Goal: Task Accomplishment & Management: Complete application form

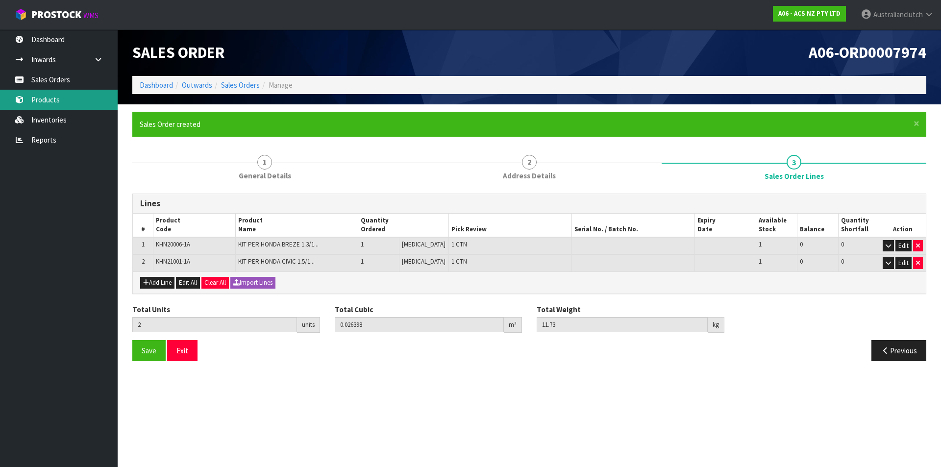
click at [41, 92] on link "Products" at bounding box center [59, 100] width 118 height 20
click at [95, 78] on link "Sales Orders" at bounding box center [59, 80] width 118 height 20
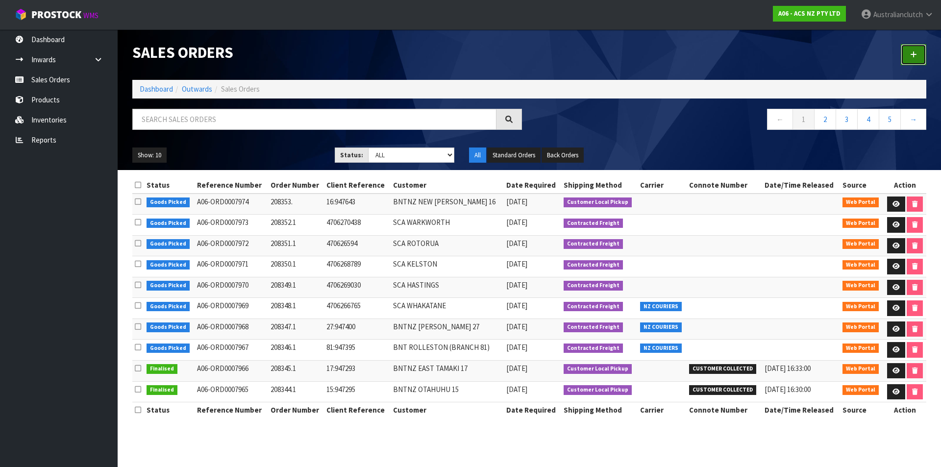
click at [918, 54] on link at bounding box center [913, 54] width 25 height 21
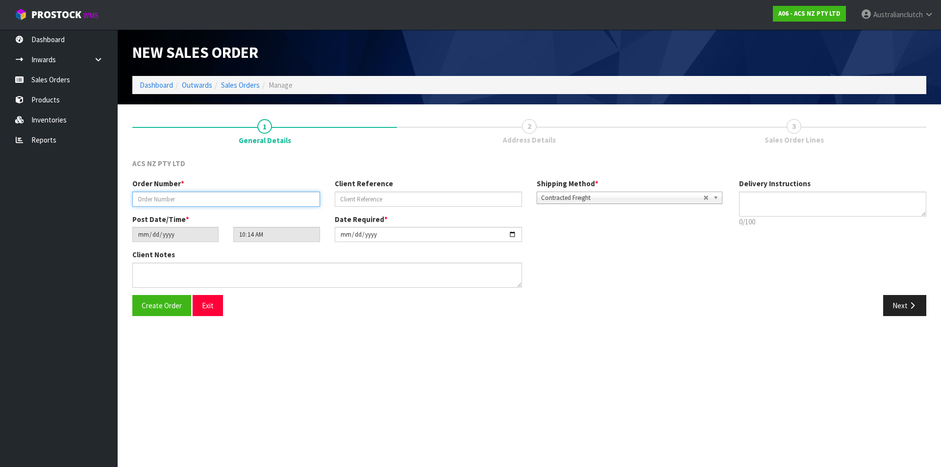
click at [289, 200] on input "text" at bounding box center [226, 199] width 188 height 15
type input "208354.1"
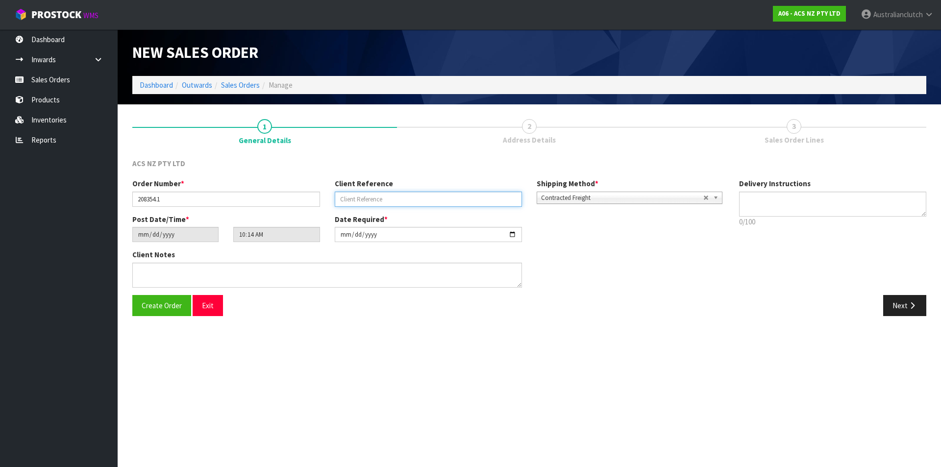
click at [384, 201] on input "text" at bounding box center [429, 199] width 188 height 15
type input "8:947689"
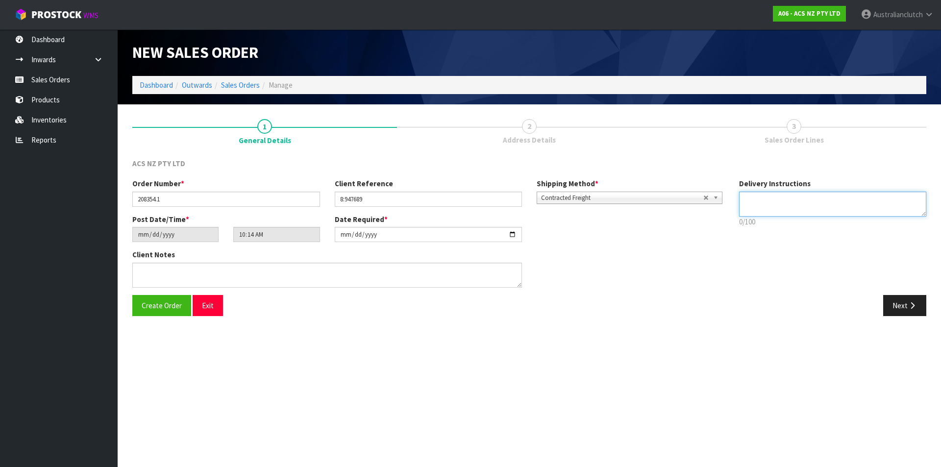
drag, startPoint x: 796, startPoint y: 209, endPoint x: 804, endPoint y: 211, distance: 7.6
click at [797, 209] on textarea at bounding box center [833, 204] width 188 height 25
type textarea "NZC PLEASE"
drag, startPoint x: 912, startPoint y: 305, endPoint x: 369, endPoint y: 248, distance: 546.0
click at [912, 305] on icon "button" at bounding box center [912, 305] width 9 height 7
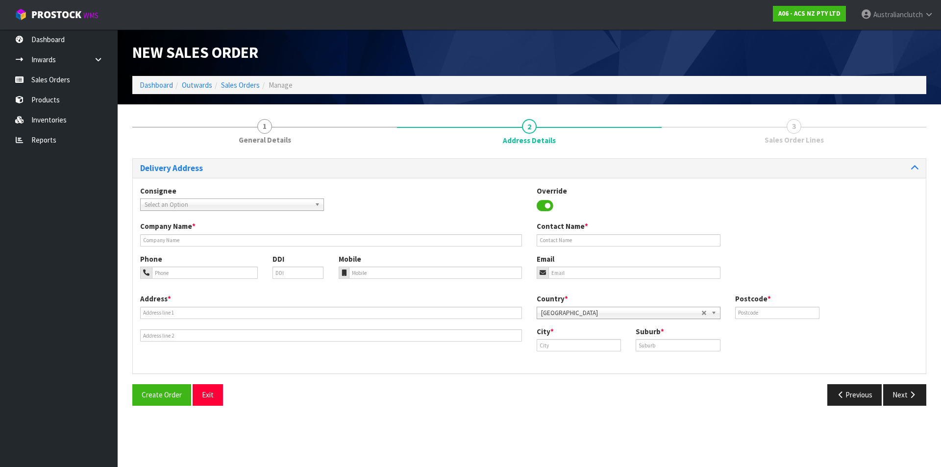
click at [164, 199] on span "Select an Option" at bounding box center [228, 205] width 166 height 12
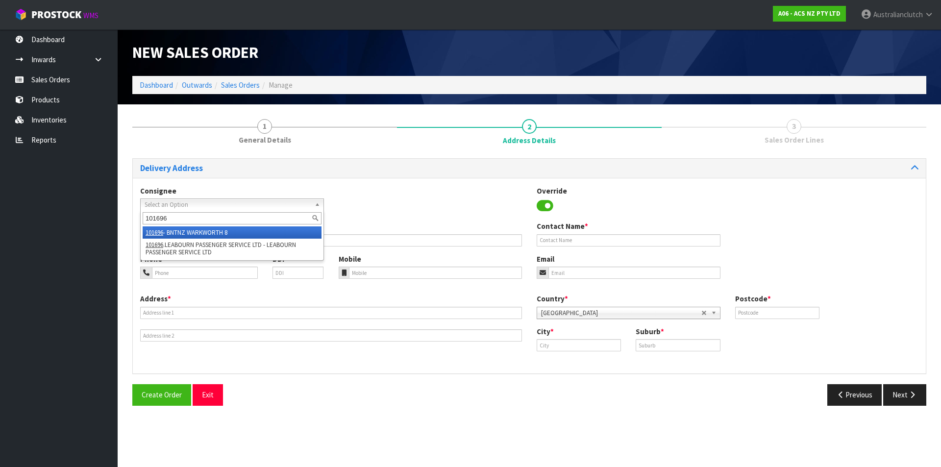
type input "101696"
click at [223, 232] on li "101696 - BNTNZ WARKWORTH 8" at bounding box center [232, 232] width 179 height 12
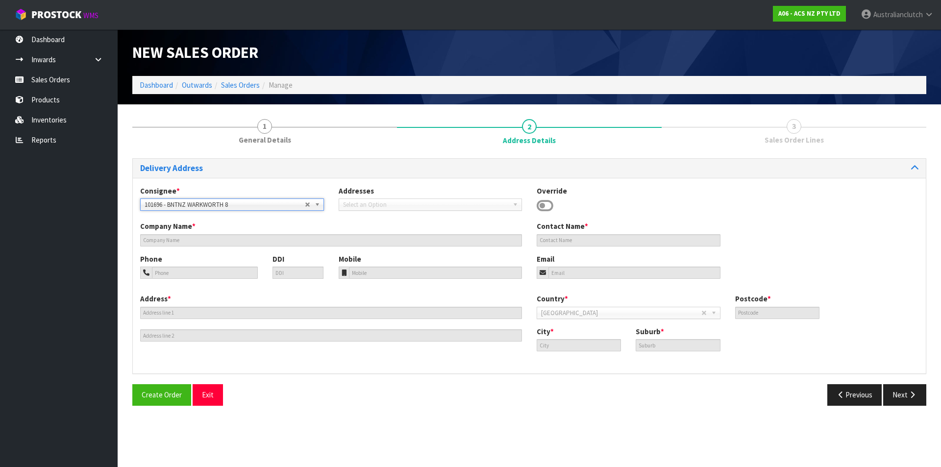
type input "BNTNZ WARKWORTH 8"
type input "[STREET_ADDRESS]"
type input "910"
type input "WARKWORTH"
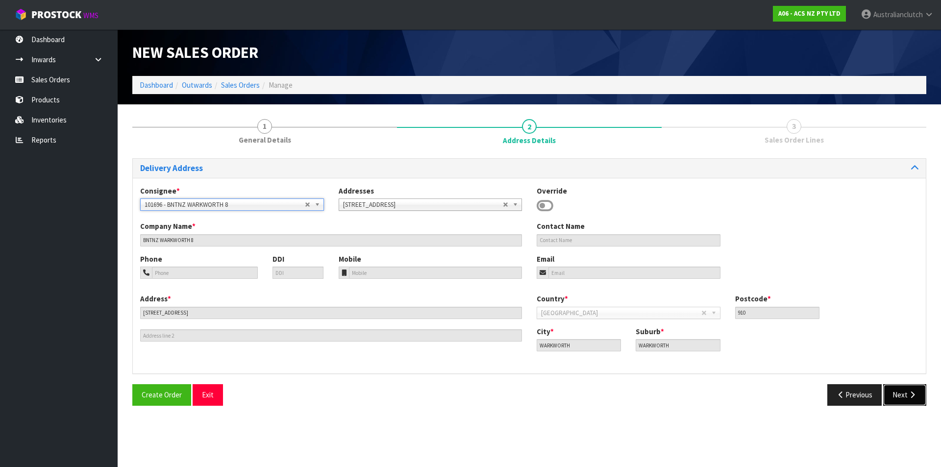
click at [907, 396] on button "Next" at bounding box center [904, 394] width 43 height 21
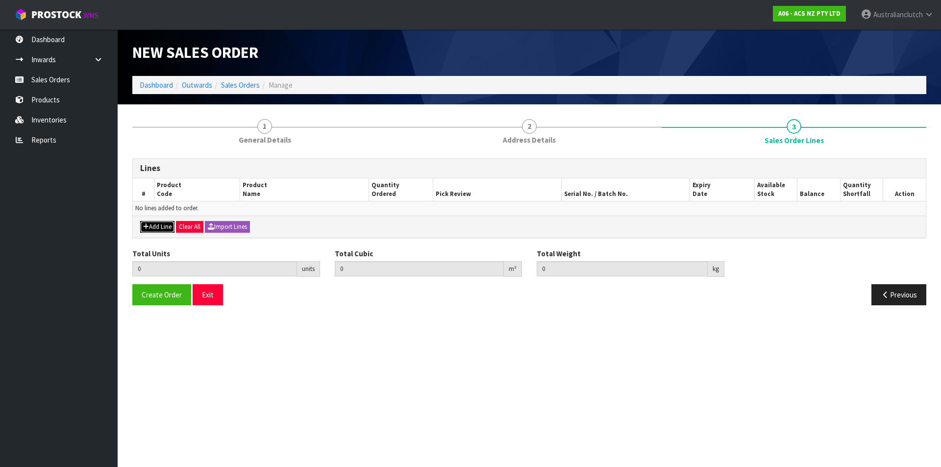
click at [163, 226] on button "Add Line" at bounding box center [157, 227] width 34 height 12
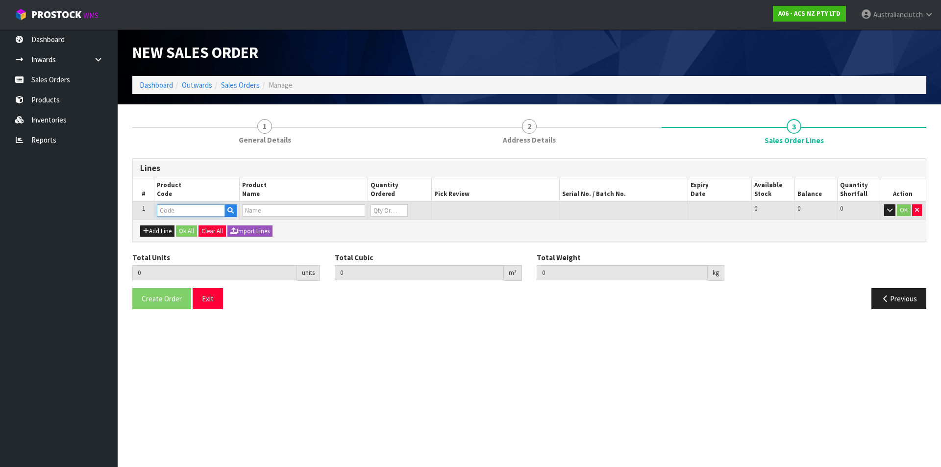
click at [174, 211] on input "text" at bounding box center [191, 210] width 68 height 12
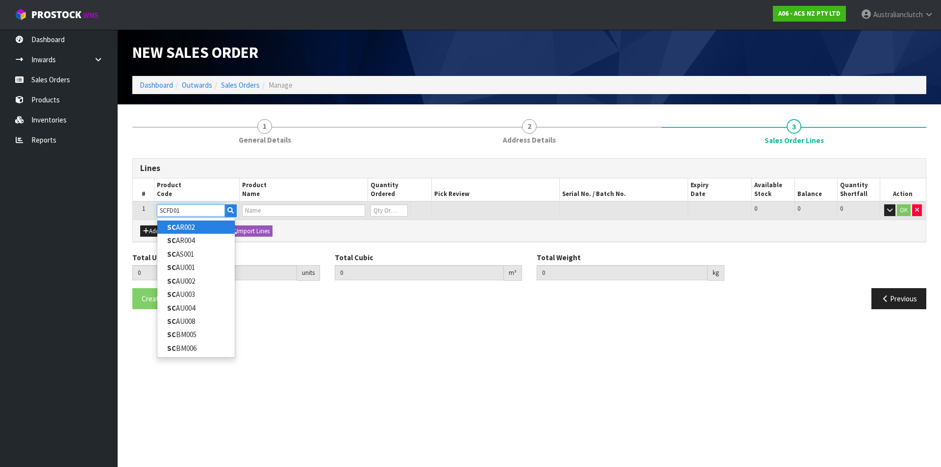
type input "SCFD013"
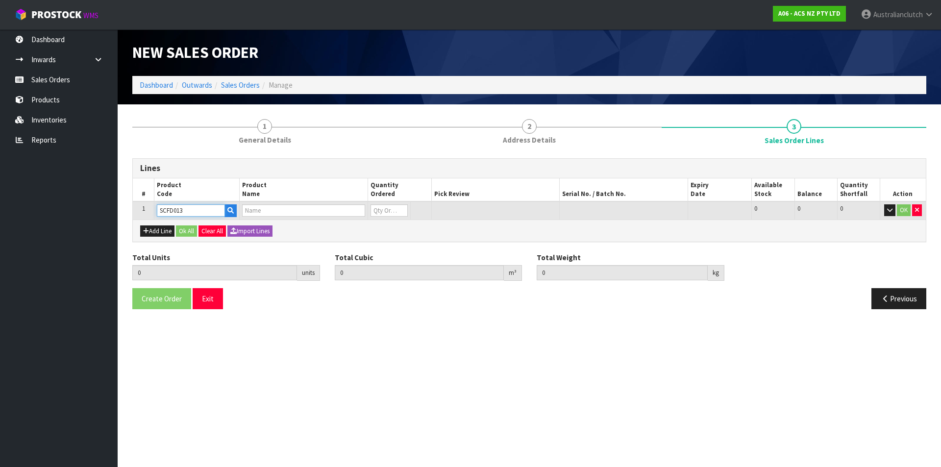
type input "0.000000"
type input "0.000"
type input "CLUTCH S/CYL FORD 19.05MM (3/4")"
type input "0"
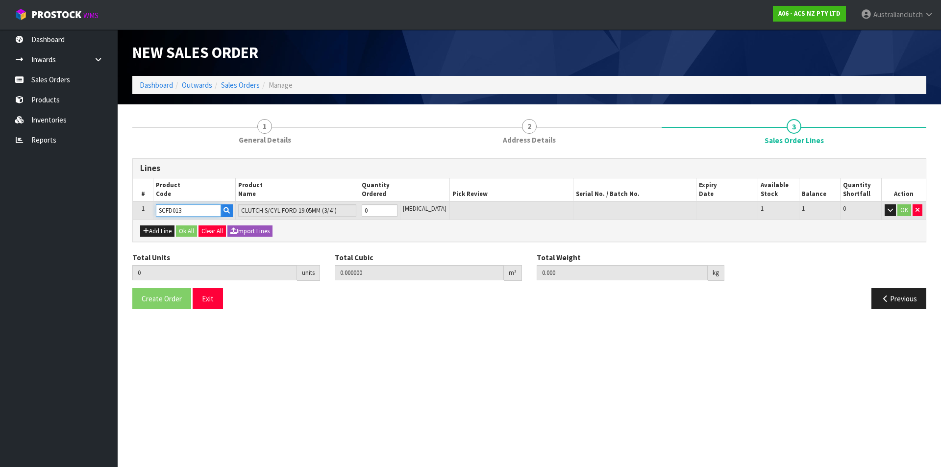
type input "SCFD013"
type input "1"
type input "0.002981"
type input "0.4"
type input "1"
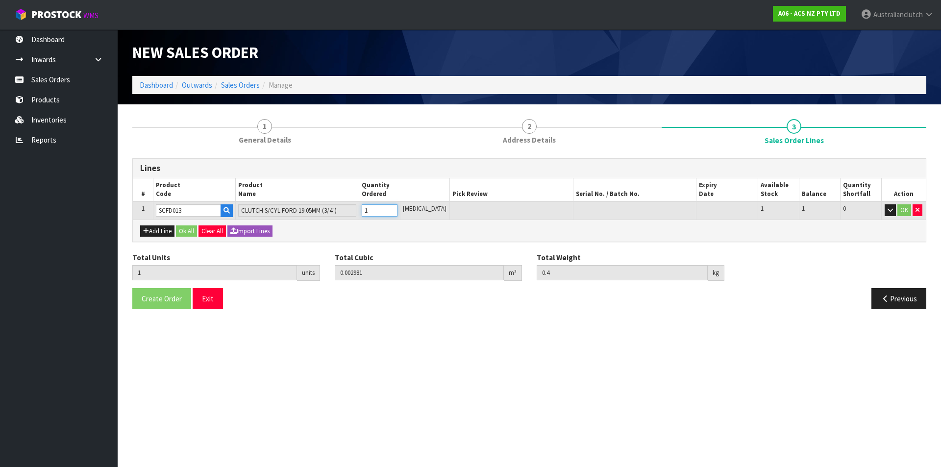
click at [397, 207] on input "1" at bounding box center [380, 210] width 36 height 12
drag, startPoint x: 899, startPoint y: 211, endPoint x: 414, endPoint y: 371, distance: 510.9
click at [899, 212] on button "OK" at bounding box center [904, 210] width 14 height 12
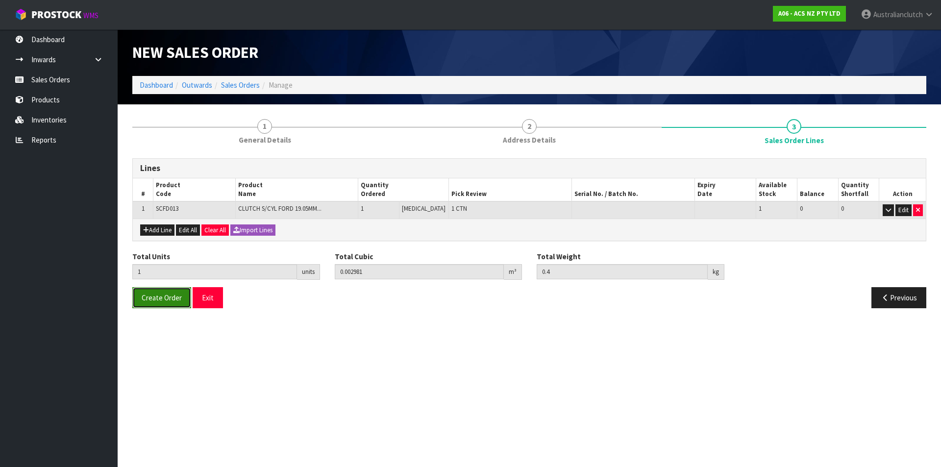
click at [157, 301] on span "Create Order" at bounding box center [162, 297] width 40 height 9
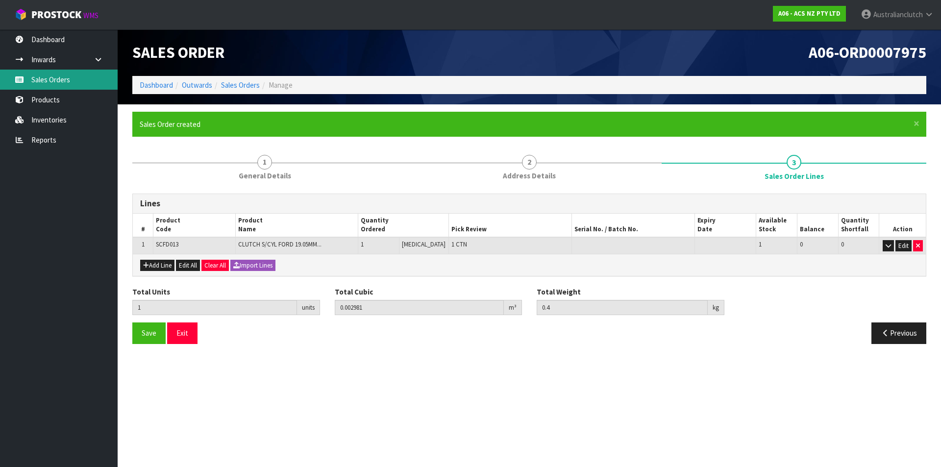
click at [69, 81] on link "Sales Orders" at bounding box center [59, 80] width 118 height 20
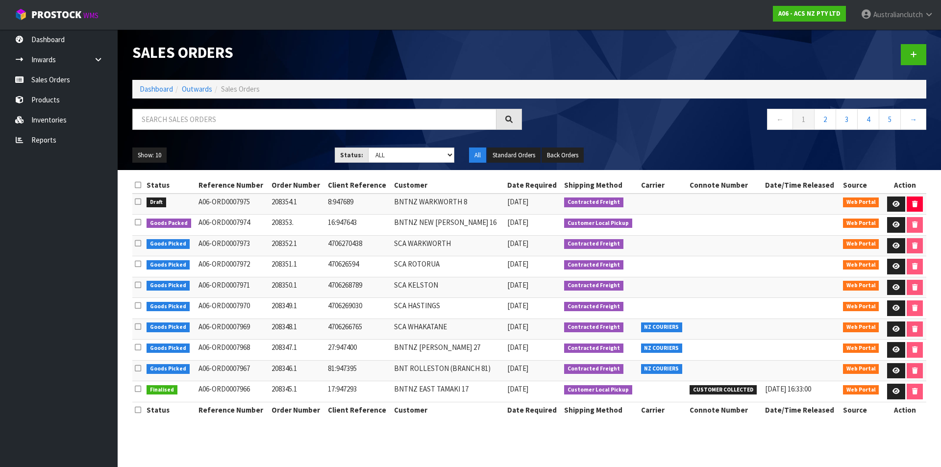
click at [928, 56] on div at bounding box center [731, 54] width 404 height 50
click at [906, 52] on link at bounding box center [913, 54] width 25 height 21
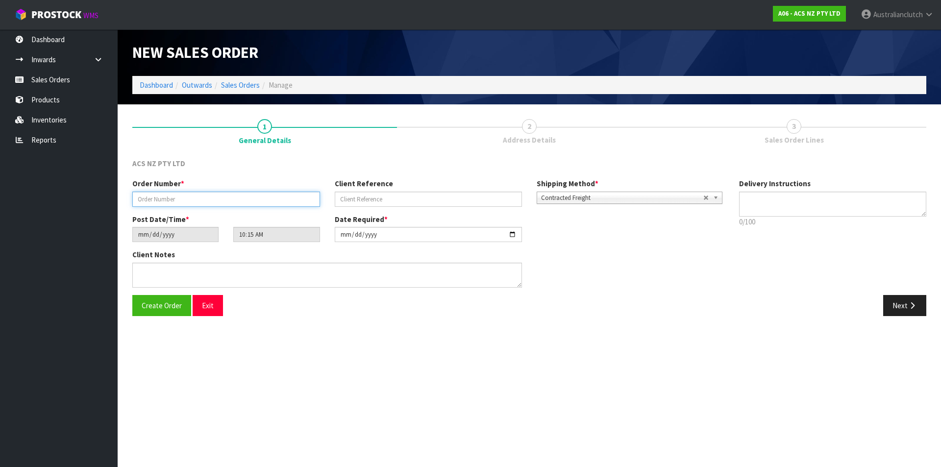
drag, startPoint x: 250, startPoint y: 194, endPoint x: 165, endPoint y: 231, distance: 93.1
click at [250, 194] on input "text" at bounding box center [226, 199] width 188 height 15
type input "208355.1"
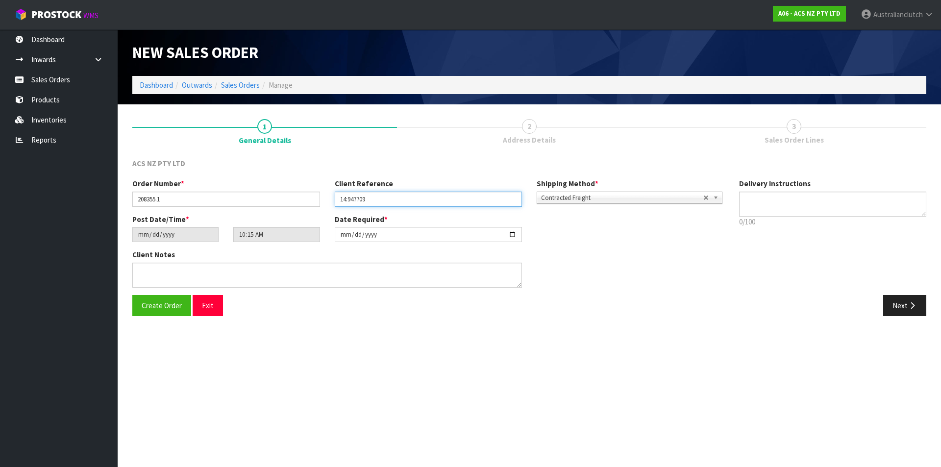
type input "14:947709"
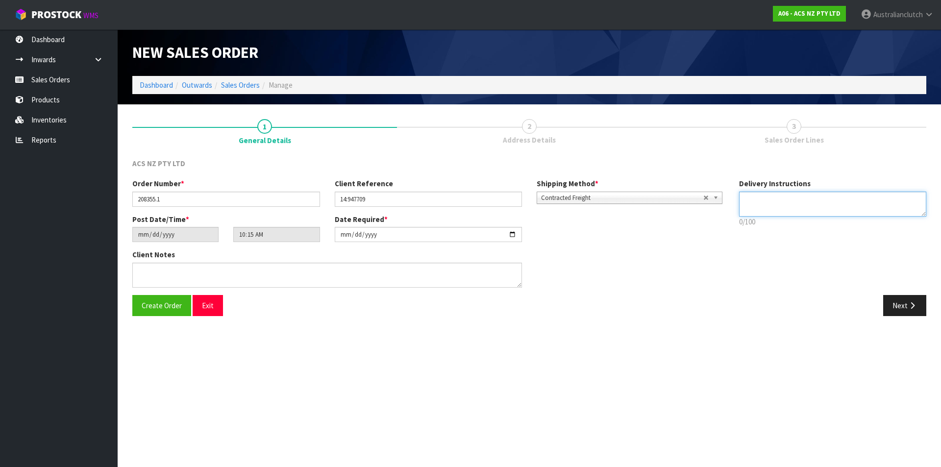
click at [789, 197] on textarea at bounding box center [833, 204] width 188 height 25
type textarea "NZC PLEASE"
click at [898, 303] on button "Next" at bounding box center [904, 305] width 43 height 21
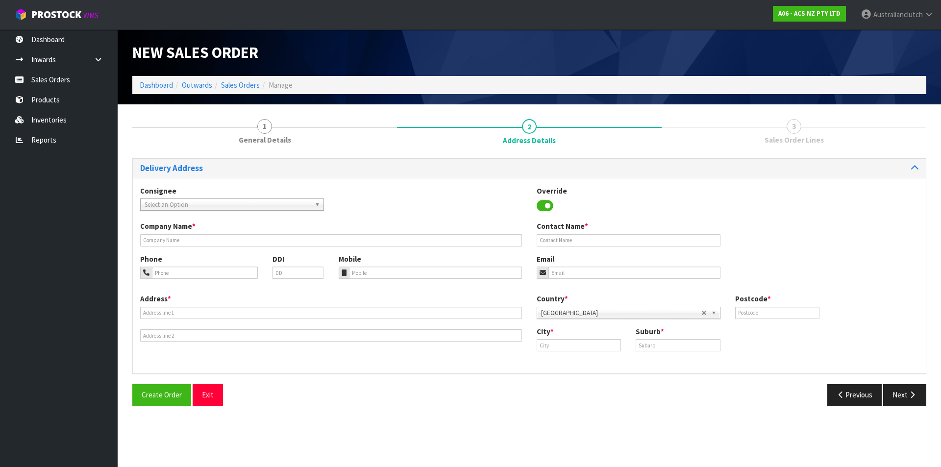
click at [235, 204] on span "Select an Option" at bounding box center [228, 205] width 166 height 12
type input "200628"
drag, startPoint x: 202, startPoint y: 234, endPoint x: 690, endPoint y: 293, distance: 491.3
click at [204, 234] on li "200628 - BNTNZ [PERSON_NAME] 14" at bounding box center [232, 232] width 179 height 12
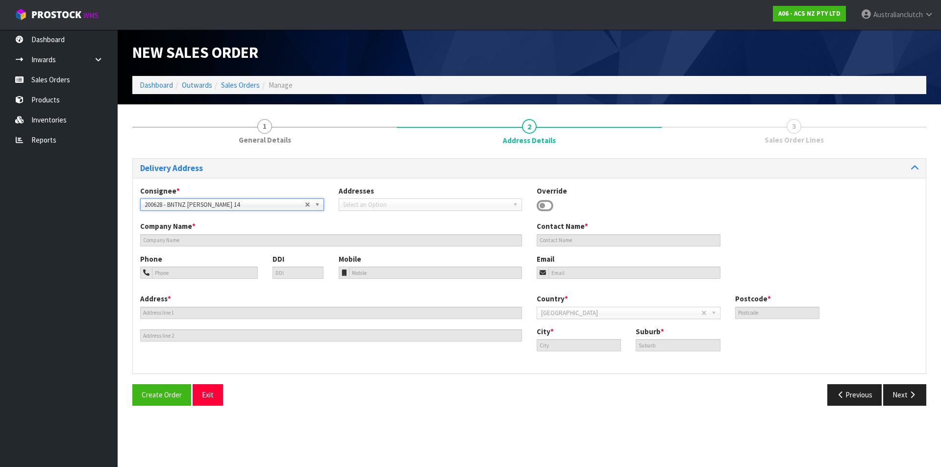
type input "BNTNZ [PERSON_NAME] 14"
type input "[STREET_ADDRESS]"
type input "0610"
type input "[GEOGRAPHIC_DATA]"
type input "[PERSON_NAME]"
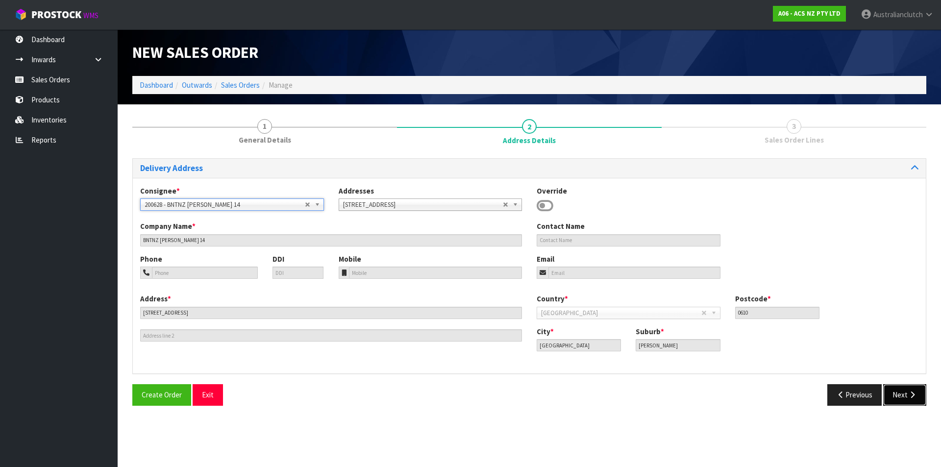
click at [909, 396] on icon "button" at bounding box center [912, 394] width 9 height 7
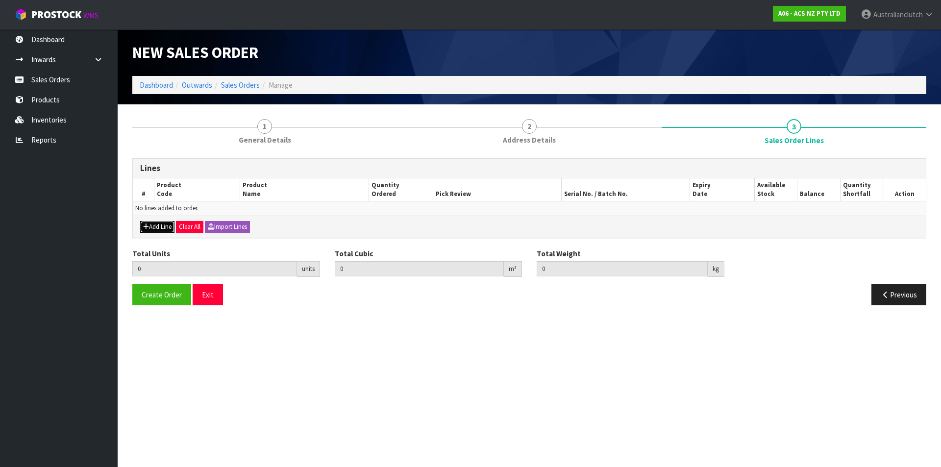
click at [155, 223] on button "Add Line" at bounding box center [157, 227] width 34 height 12
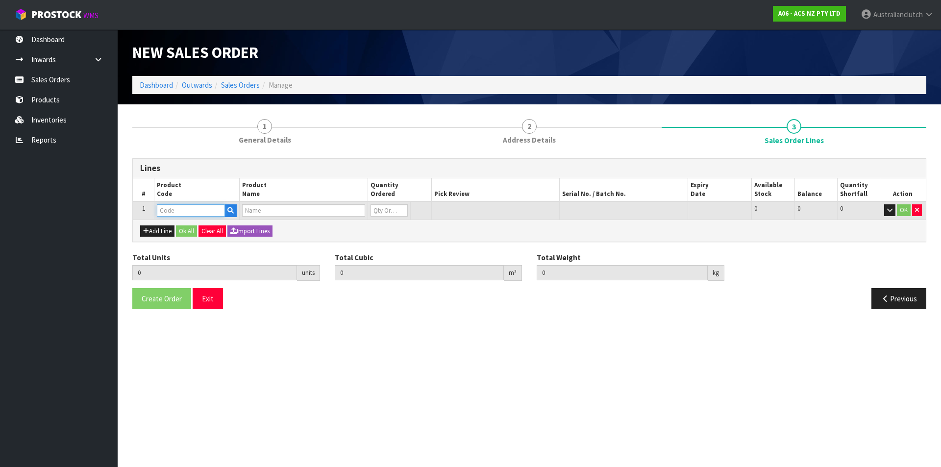
click at [168, 208] on input "text" at bounding box center [191, 210] width 68 height 12
type input "SCHN004"
type input "0.000000"
type input "0.000"
type input "CLUTCH S/CYL HONDA 19.05MM (3/4")"
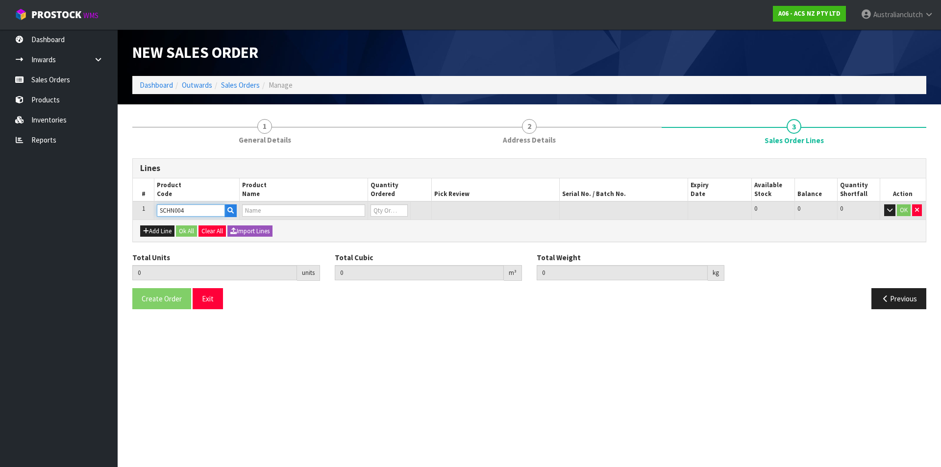
type input "0"
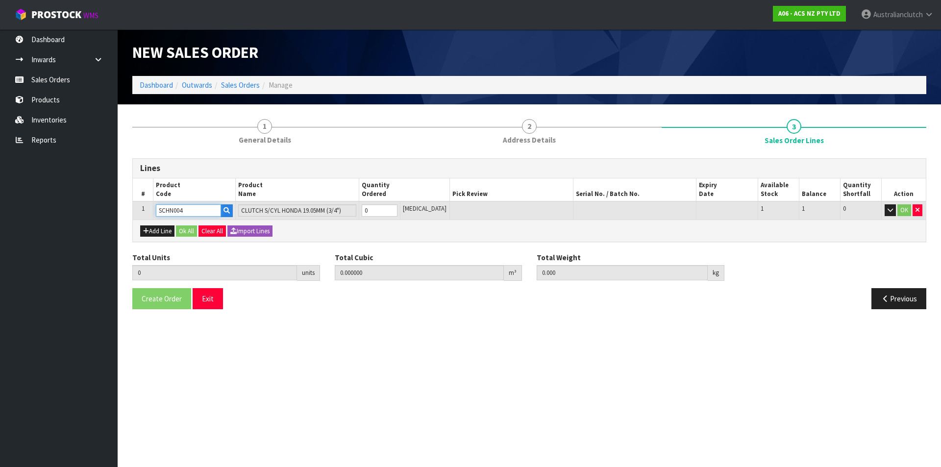
type input "SCHN004"
type input "1"
type input "0.000787"
type input "0.35"
type input "1"
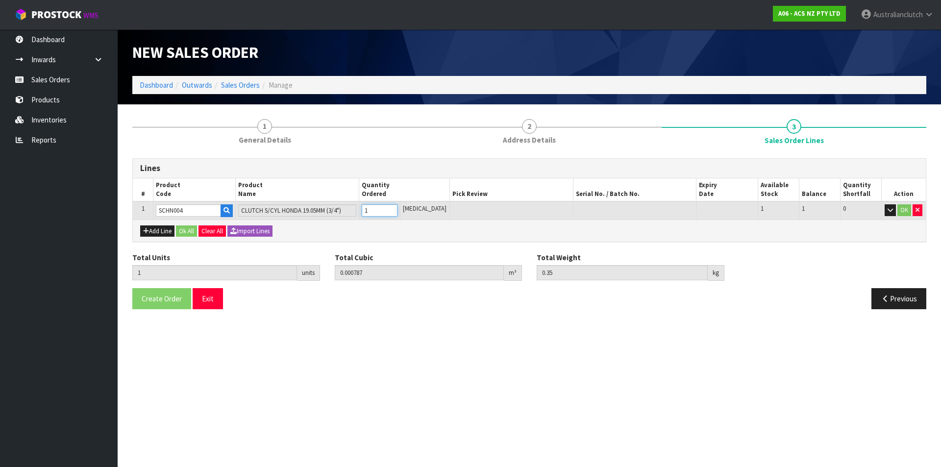
click at [397, 209] on input "1" at bounding box center [380, 210] width 36 height 12
click at [903, 204] on td "OK" at bounding box center [903, 210] width 45 height 18
click at [903, 210] on button "OK" at bounding box center [904, 210] width 14 height 12
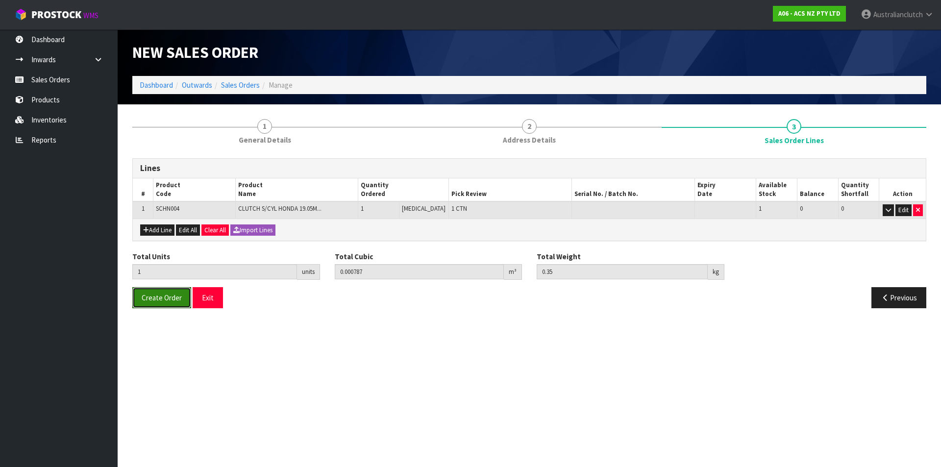
drag, startPoint x: 160, startPoint y: 295, endPoint x: 422, endPoint y: 229, distance: 270.2
click at [160, 294] on span "Create Order" at bounding box center [162, 297] width 40 height 9
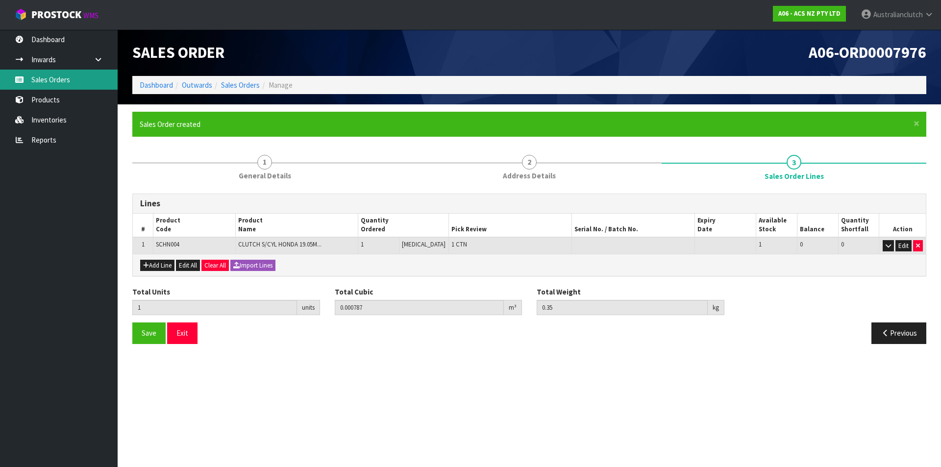
click at [47, 81] on link "Sales Orders" at bounding box center [59, 80] width 118 height 20
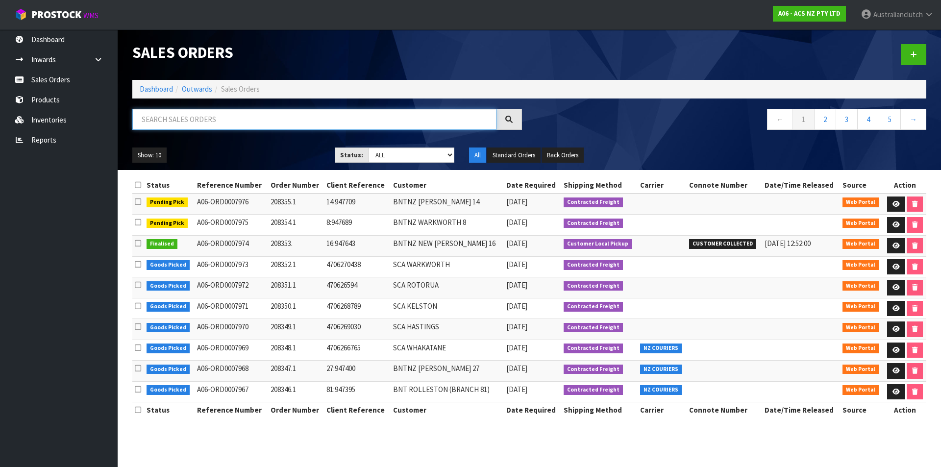
click at [171, 112] on input "text" at bounding box center [314, 119] width 364 height 21
type input "208348.1"
